Goal: Register for event/course

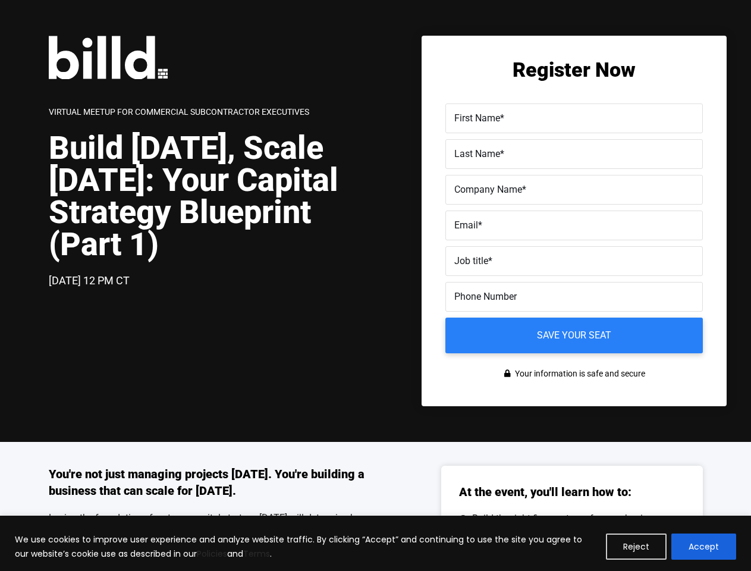
click at [375, 285] on div "[DATE] 12 PM CT" at bounding box center [212, 280] width 327 height 17
click at [637, 546] on button "Reject" at bounding box center [636, 546] width 61 height 26
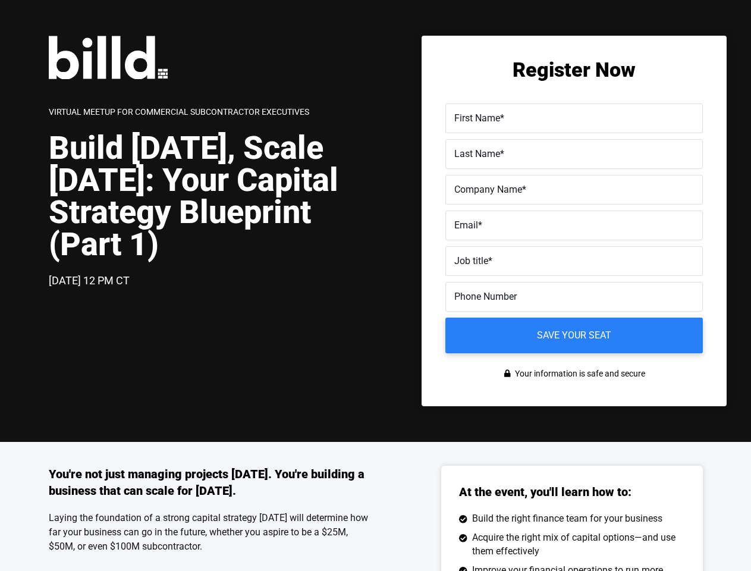
click at [704, 546] on div "You're not just managing projects [DATE]. You're building a business that can s…" at bounding box center [375, 579] width 751 height 275
click at [574, 228] on label "Email *" at bounding box center [574, 225] width 240 height 17
click at [574, 228] on input "Email *" at bounding box center [573, 225] width 257 height 30
